Goal: Check status

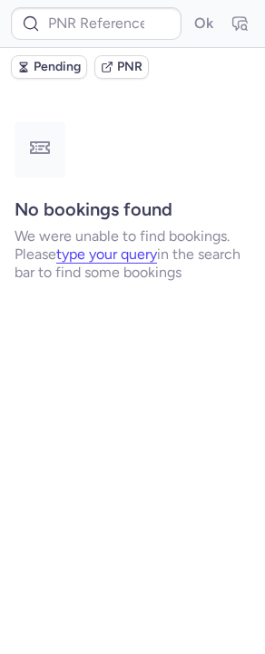
type input "CPFNGF"
type input "CPB6S8"
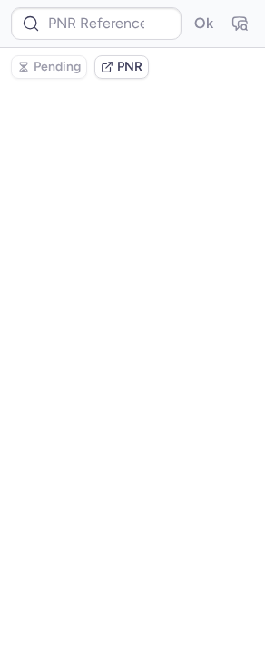
type input "CPB6S8"
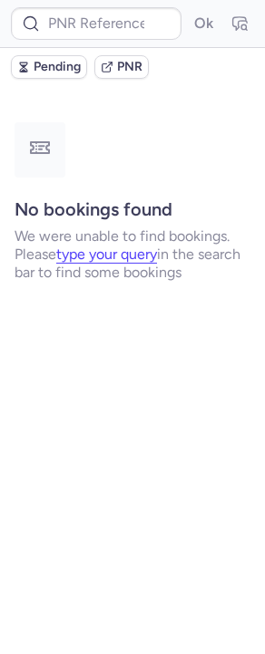
type input "CPDOSM"
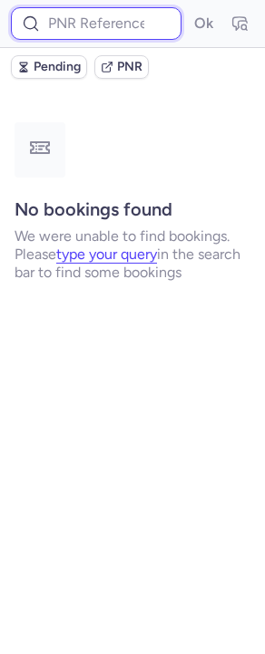
click at [114, 24] on input at bounding box center [96, 23] width 170 height 33
paste input "CPCEKM"
type input "CPCEKM"
click at [188, 9] on button "Ok" at bounding box center [202, 23] width 29 height 29
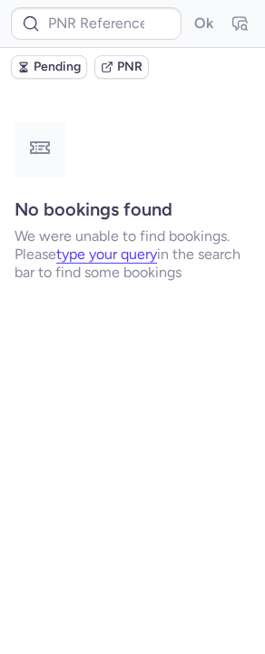
type input "CPUINE"
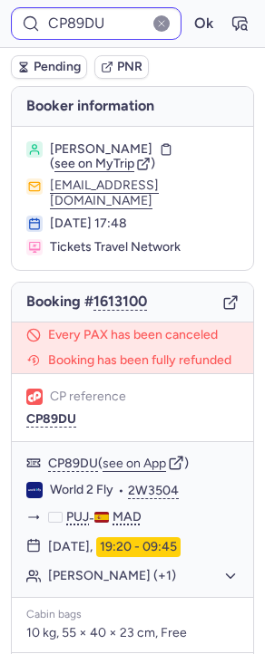
type input "CPVQMQ"
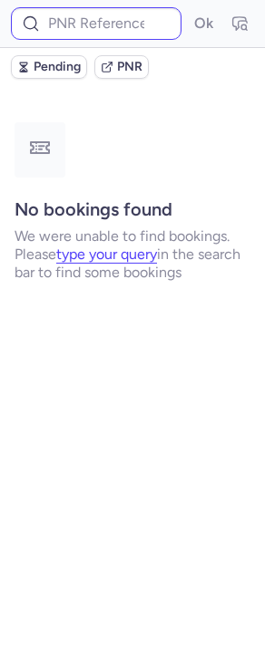
type input "CP89DU"
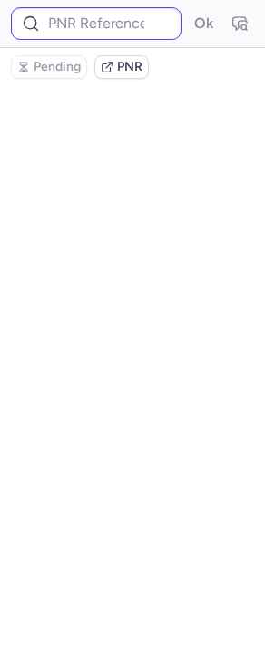
type input "CPLEUU"
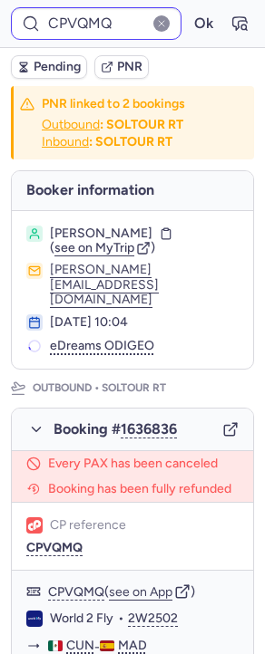
type input "CP89DU"
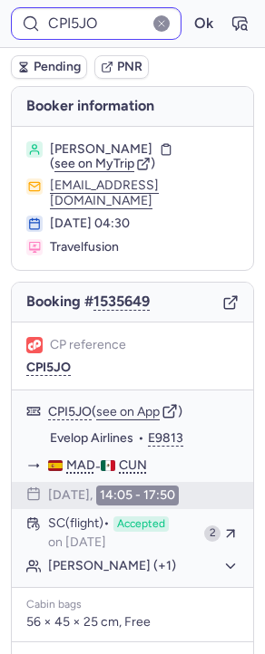
type input "CPLEUU"
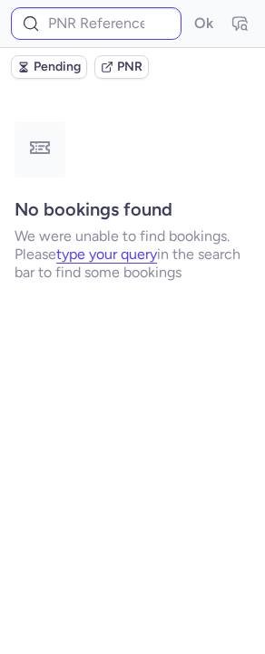
type input "CPPSQV"
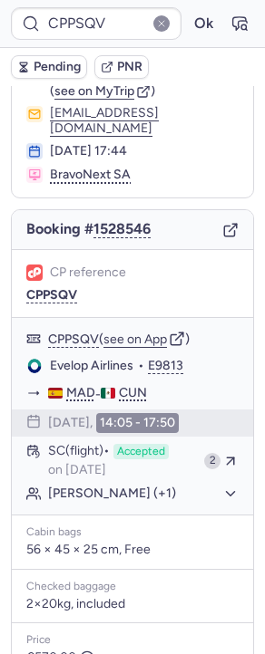
scroll to position [267, 0]
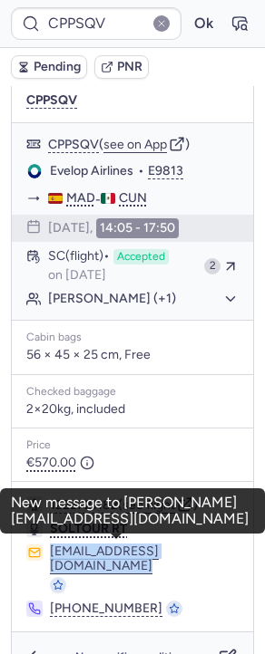
drag, startPoint x: 211, startPoint y: 547, endPoint x: 48, endPoint y: 545, distance: 163.1
click at [48, 545] on div "[EMAIL_ADDRESS][DOMAIN_NAME]" at bounding box center [132, 568] width 212 height 49
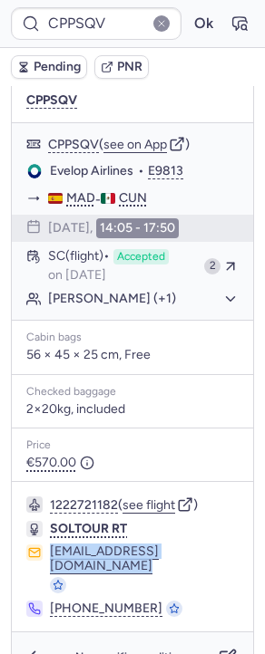
copy div "[EMAIL_ADDRESS][DOMAIN_NAME]"
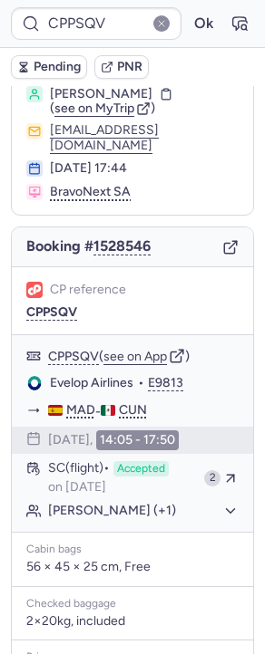
scroll to position [0, 0]
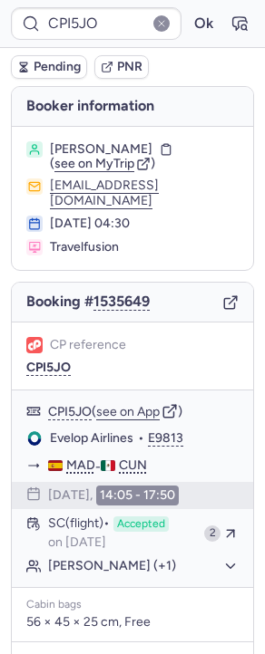
type input "CPLEUU"
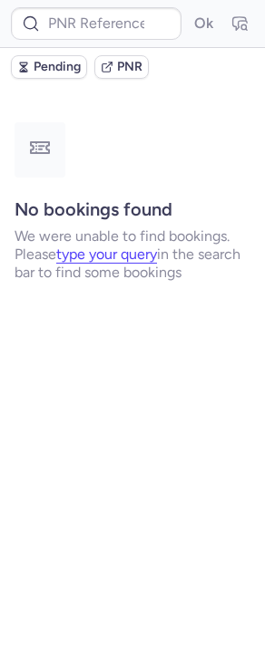
type input "CPBY2R"
type input "CTPLANE7048983580408"
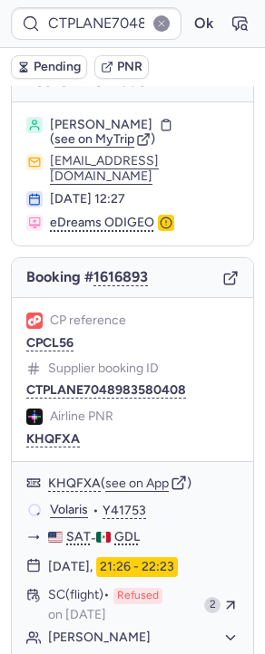
scroll to position [22, 0]
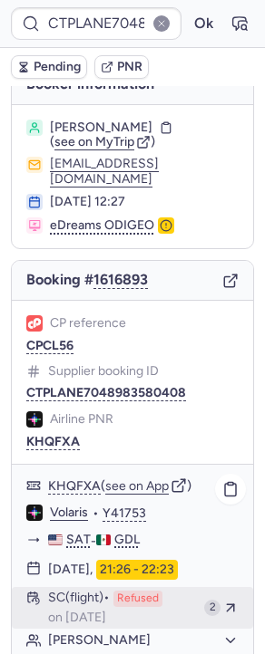
click at [106, 611] on span "on [DATE]" at bounding box center [77, 618] width 58 height 14
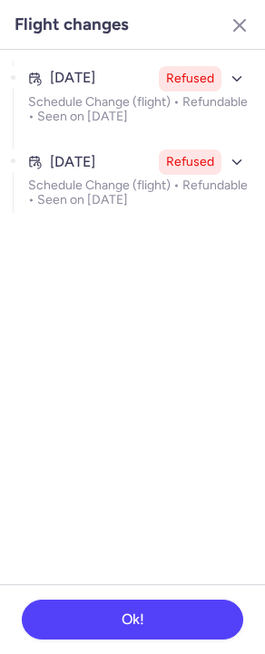
click at [141, 217] on section "[DATE] Refused Schedule Change (flight) • Refundable • Seen on [DATE] [DATE] Re…" at bounding box center [132, 317] width 265 height 534
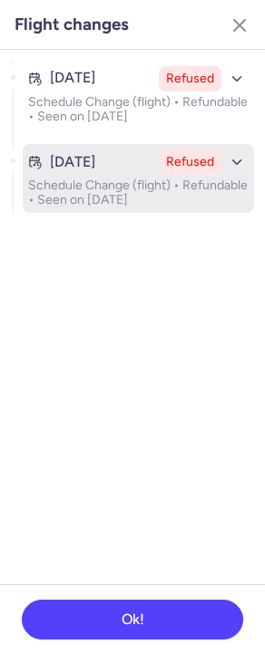
click at [141, 202] on p "Schedule Change (flight) • Refundable • Seen on [DATE]" at bounding box center [138, 192] width 220 height 29
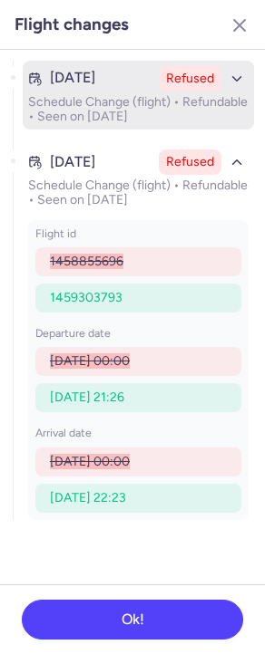
click at [95, 70] on time "[DATE]" at bounding box center [72, 78] width 45 height 16
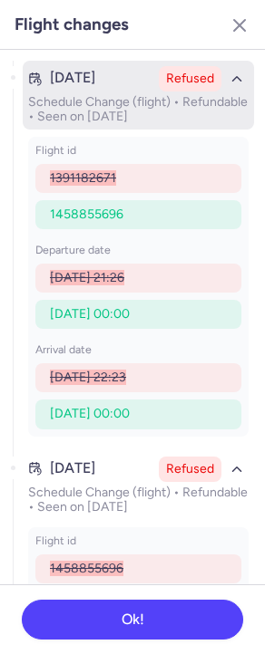
click at [95, 70] on time "[DATE]" at bounding box center [72, 78] width 45 height 16
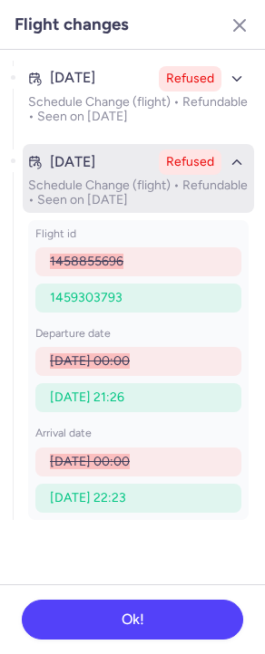
click at [148, 165] on div "[DATE]" at bounding box center [89, 162] width 123 height 16
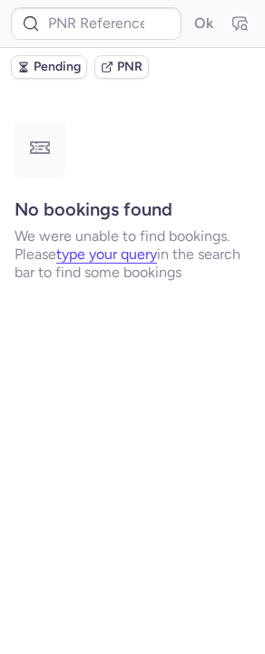
scroll to position [0, 0]
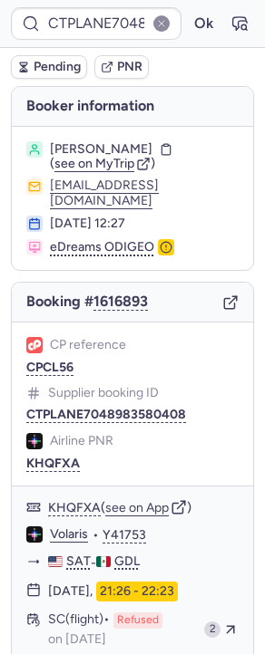
type input "CPXNGU"
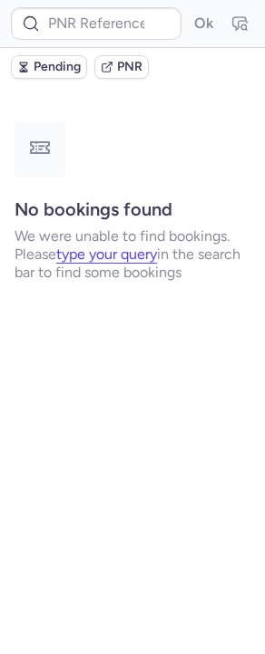
type input "CPFNGF"
type input "CPXBCJ"
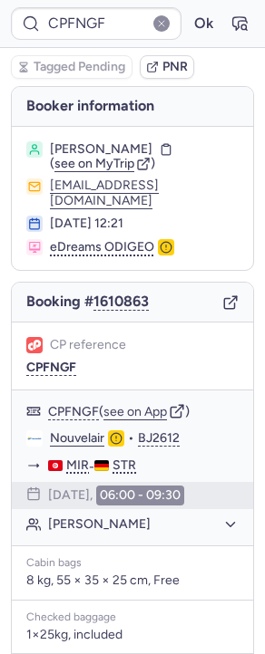
type input "CPXNGU"
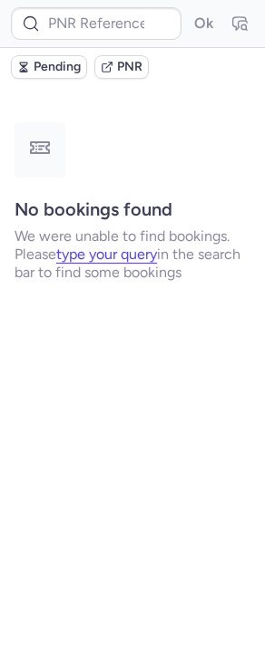
type input "CPFNGF"
